Goal: Transaction & Acquisition: Book appointment/travel/reservation

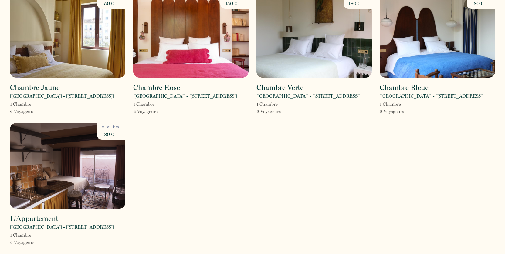
scroll to position [46, 0]
click at [55, 187] on img at bounding box center [67, 166] width 115 height 86
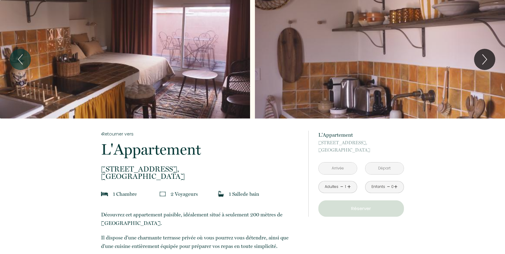
click at [196, 97] on div "Slideshow" at bounding box center [125, 59] width 250 height 119
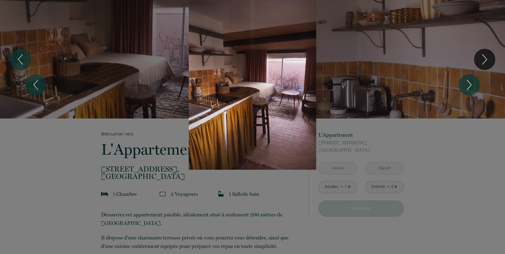
click at [489, 57] on div "1 2 3 4 5 6 7" at bounding box center [252, 85] width 505 height 170
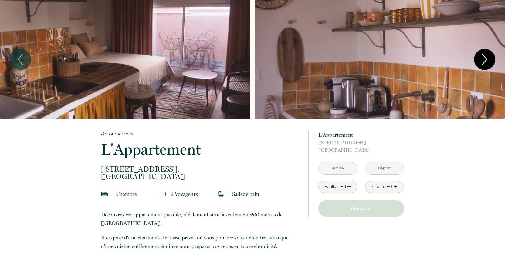
click at [489, 57] on icon "Next" at bounding box center [485, 59] width 13 height 18
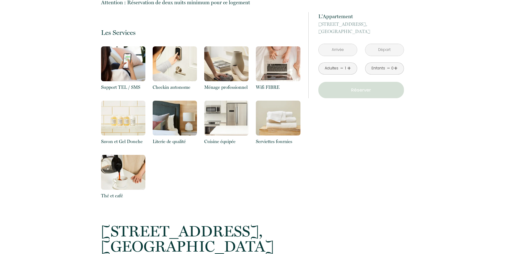
scroll to position [298, 0]
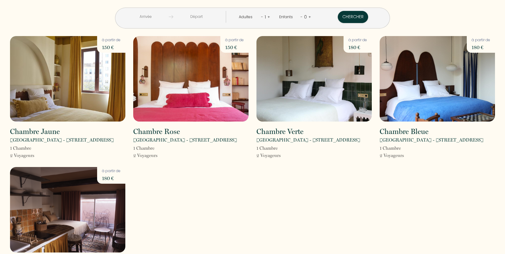
click at [159, 98] on img at bounding box center [190, 79] width 115 height 86
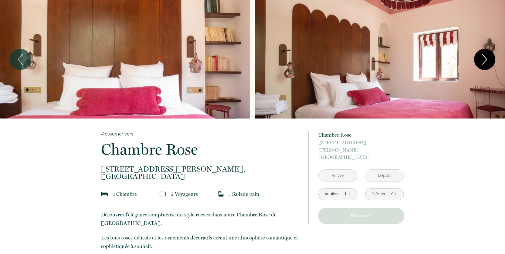
click at [477, 59] on button "Next" at bounding box center [484, 59] width 21 height 21
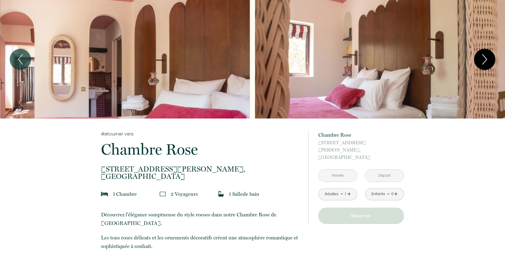
click at [477, 59] on button "Next" at bounding box center [484, 59] width 21 height 21
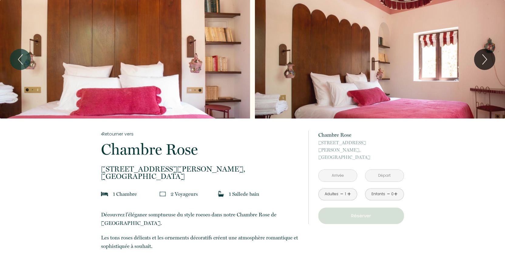
click at [49, 68] on div "Slideshow" at bounding box center [125, 59] width 250 height 119
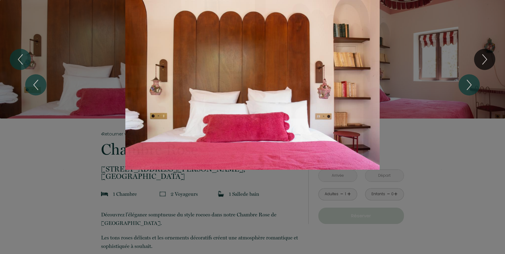
click at [359, 102] on div "Slideshow" at bounding box center [252, 85] width 379 height 170
